Goal: Navigation & Orientation: Go to known website

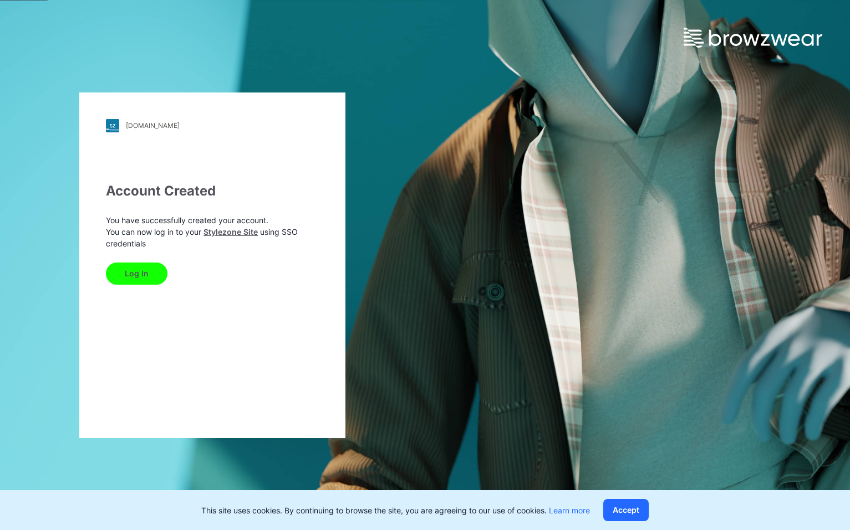
click at [144, 280] on button "Log In" at bounding box center [137, 274] width 62 height 22
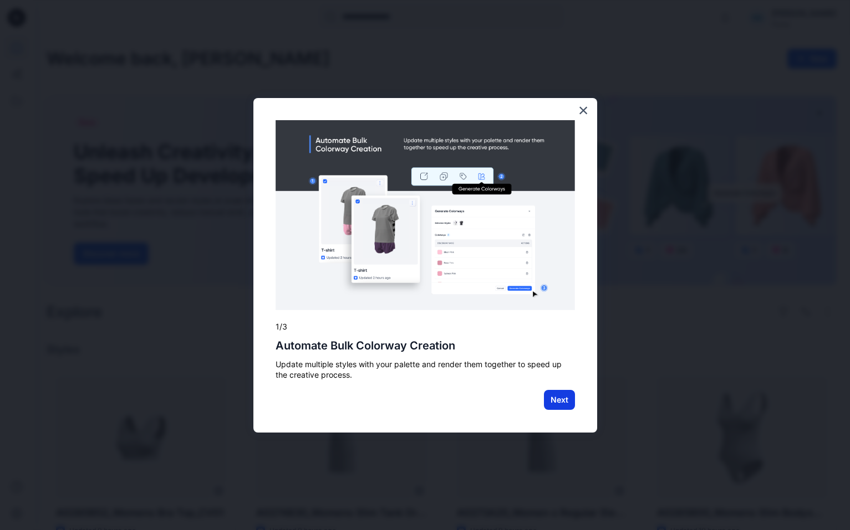
click at [559, 402] on button "Next" at bounding box center [559, 400] width 31 height 20
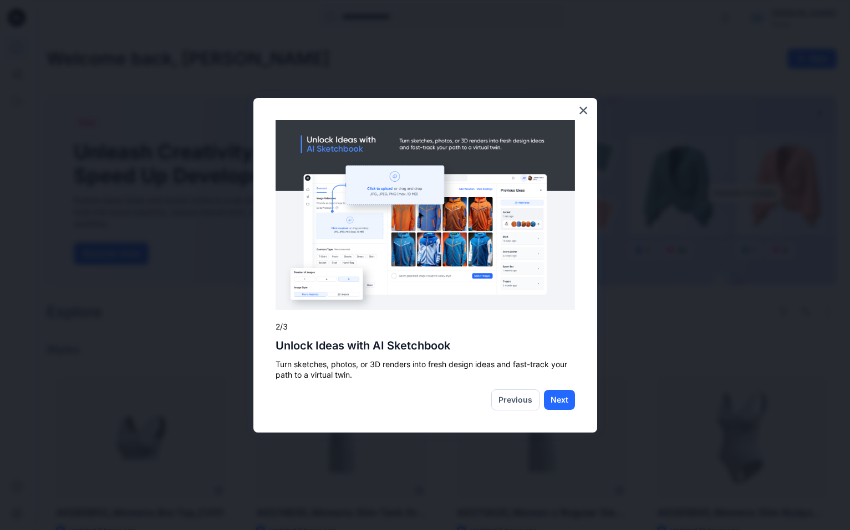
click at [559, 402] on button "Next" at bounding box center [559, 400] width 31 height 20
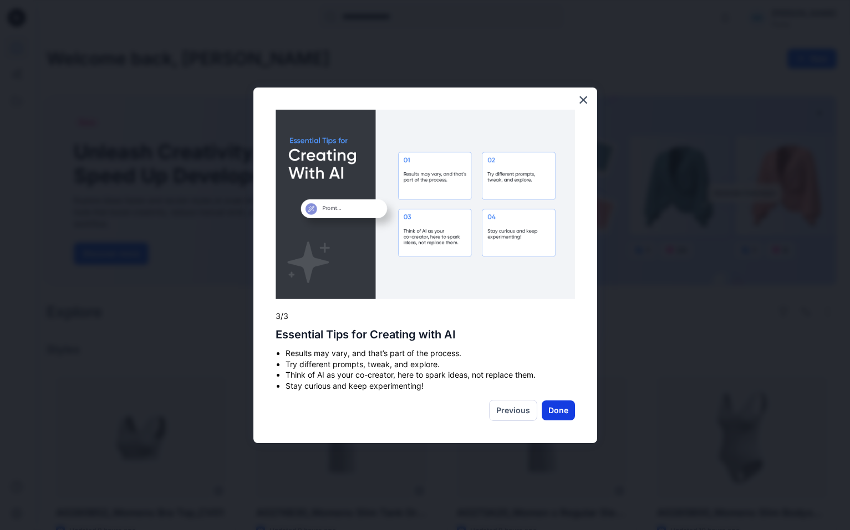
click at [559, 416] on button "Done" at bounding box center [558, 411] width 33 height 20
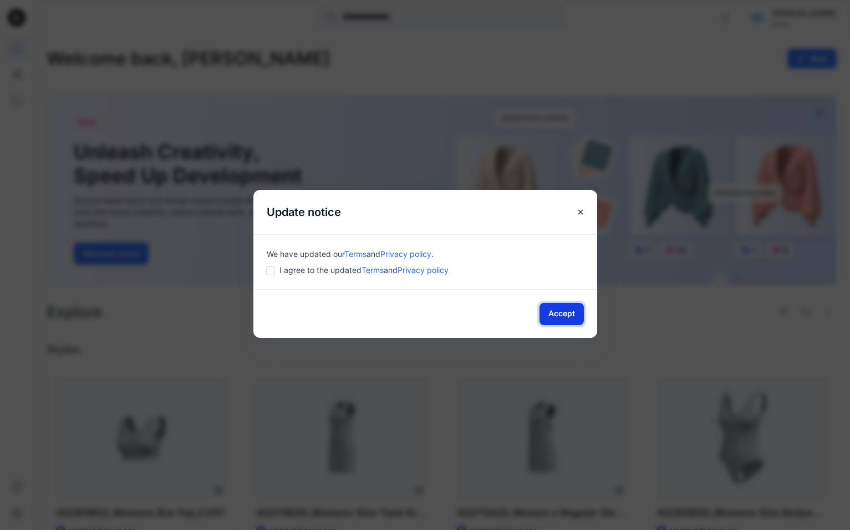
click at [548, 316] on button "Accept" at bounding box center [561, 314] width 44 height 22
